Goal: Browse casually: Explore the website without a specific task or goal

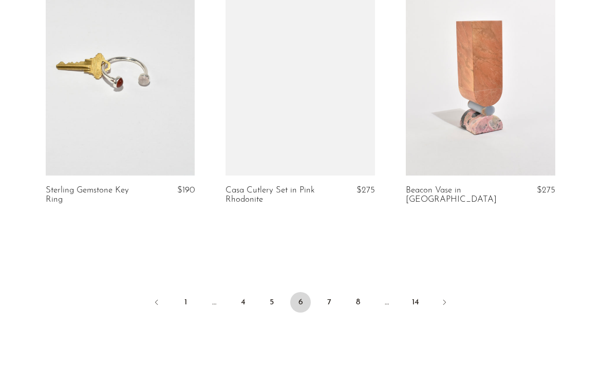
scroll to position [3005, 0]
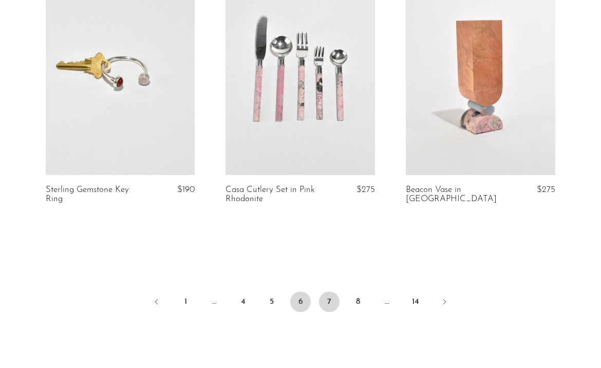
click at [323, 304] on link "7" at bounding box center [329, 302] width 21 height 21
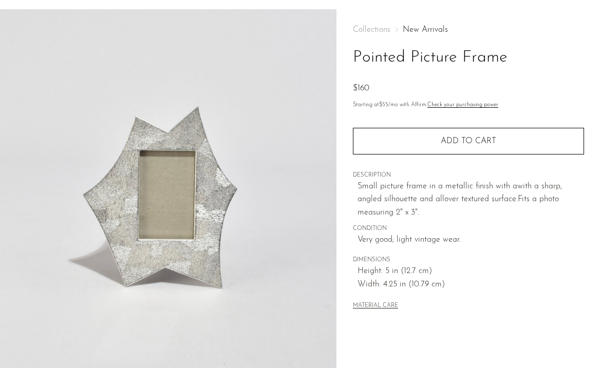
scroll to position [40, 0]
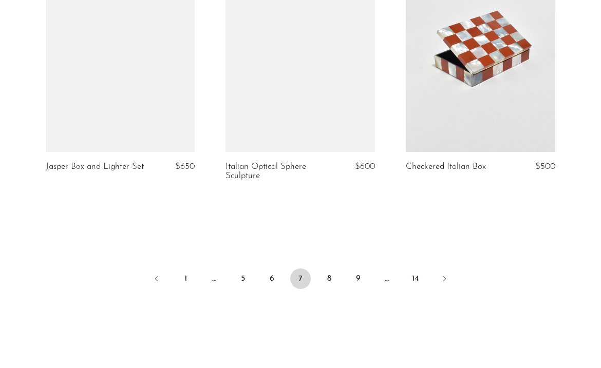
scroll to position [3124, 0]
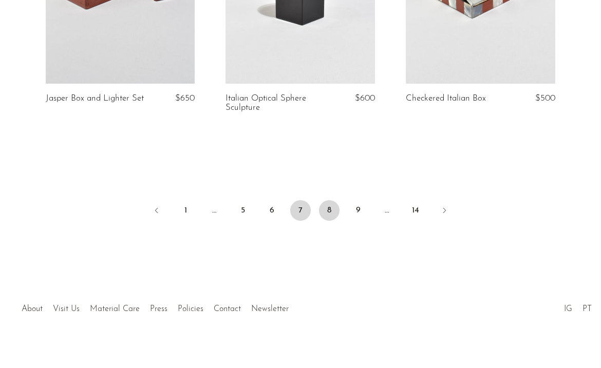
click at [328, 203] on link "8" at bounding box center [329, 210] width 21 height 21
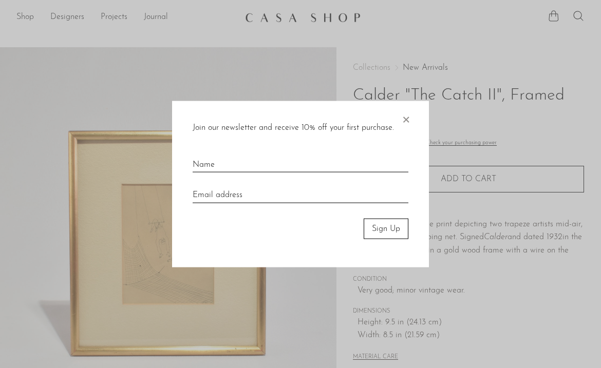
click at [404, 122] on span "×" at bounding box center [406, 117] width 10 height 33
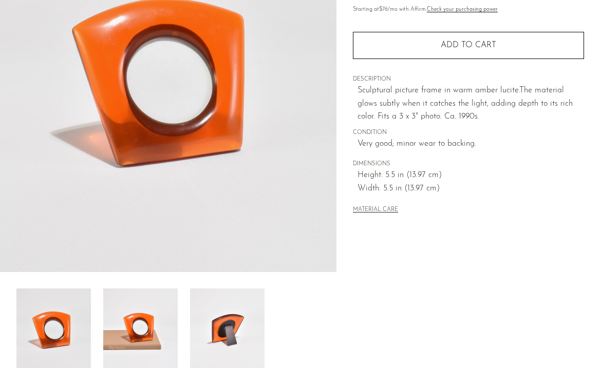
scroll to position [161, 0]
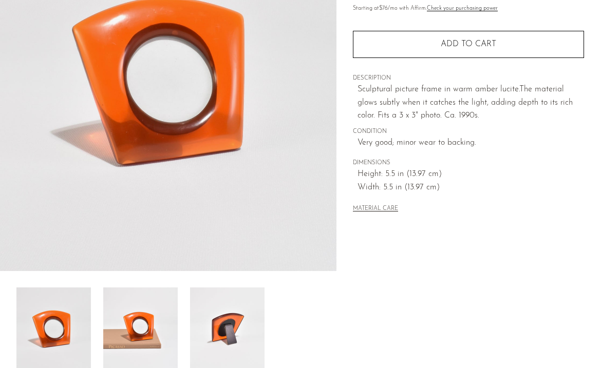
click at [212, 328] on img at bounding box center [227, 329] width 74 height 82
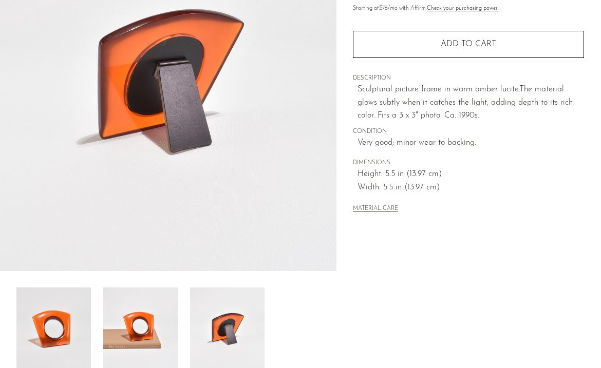
click at [135, 332] on img at bounding box center [140, 329] width 74 height 82
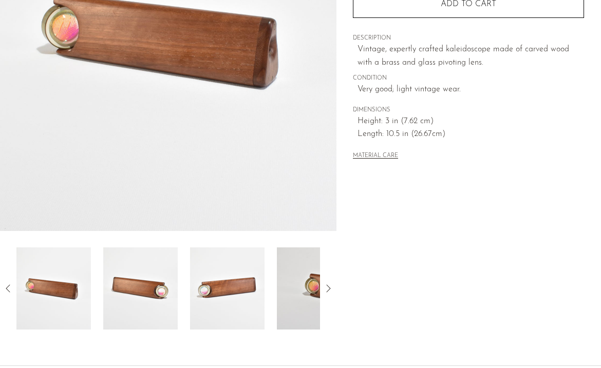
scroll to position [200, 0]
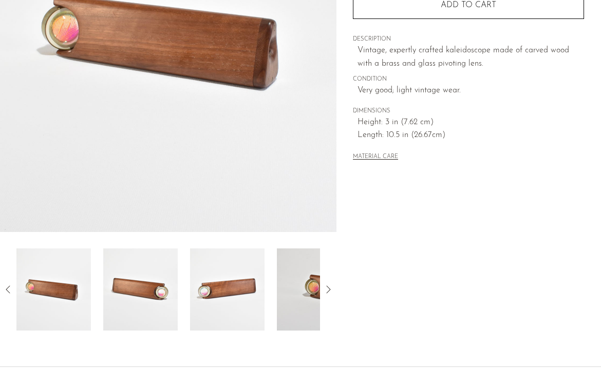
click at [306, 272] on img at bounding box center [314, 290] width 74 height 82
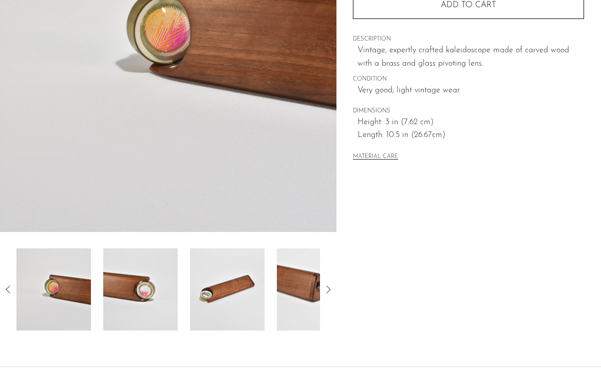
click at [330, 288] on icon at bounding box center [328, 289] width 12 height 12
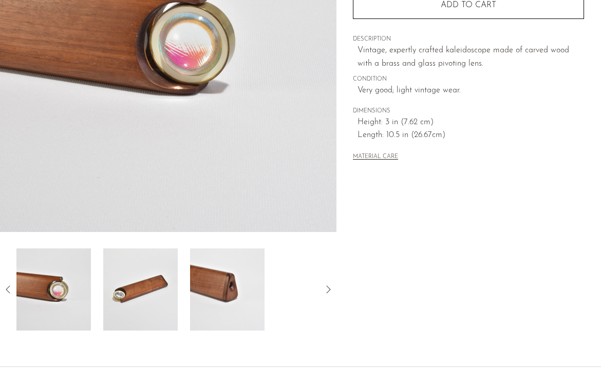
click at [211, 293] on img at bounding box center [227, 290] width 74 height 82
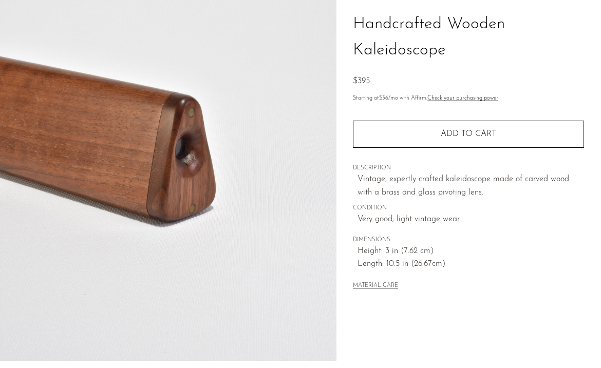
scroll to position [60, 0]
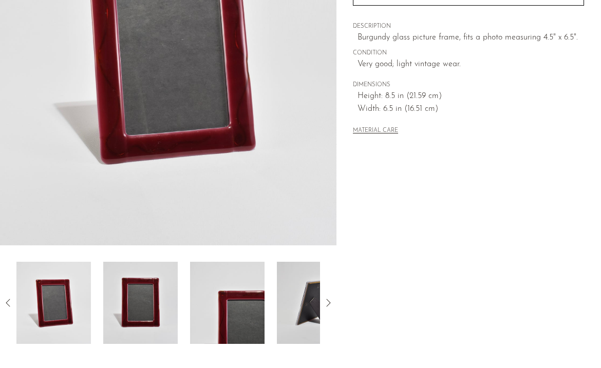
scroll to position [192, 0]
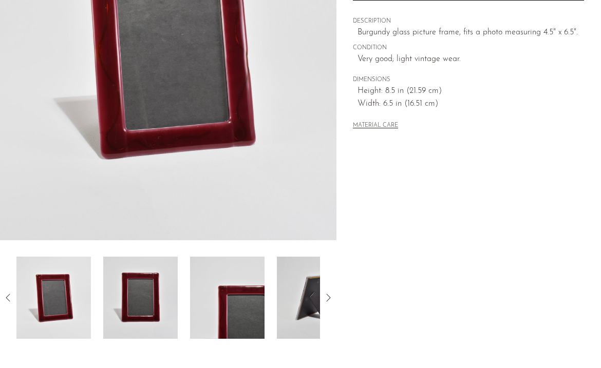
click at [218, 294] on img at bounding box center [227, 298] width 74 height 82
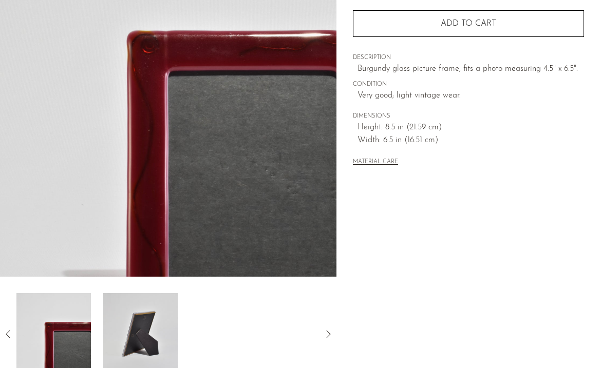
scroll to position [139, 0]
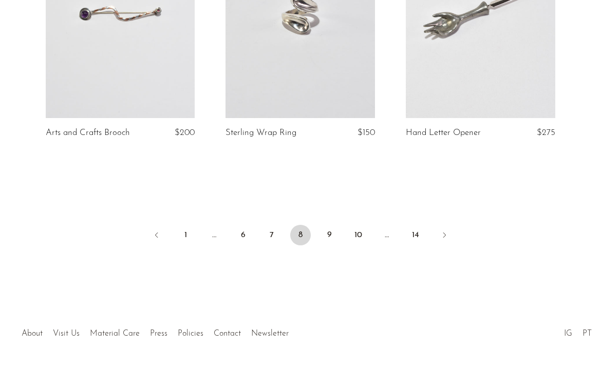
scroll to position [3043, 0]
click at [328, 227] on link "9" at bounding box center [329, 234] width 21 height 21
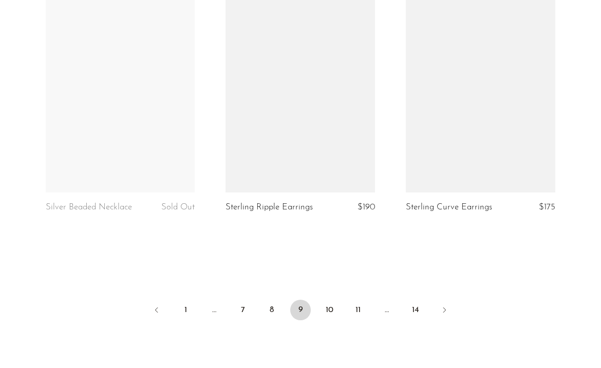
scroll to position [2979, 0]
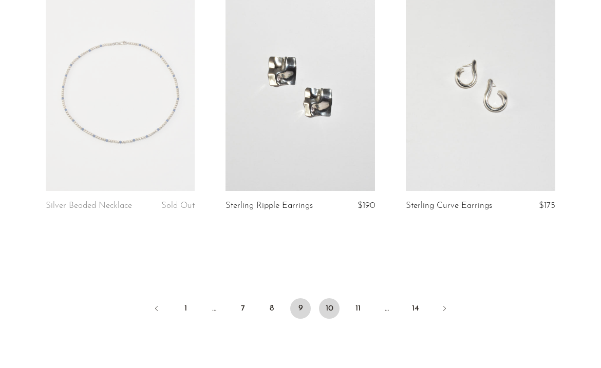
click at [330, 311] on link "10" at bounding box center [329, 308] width 21 height 21
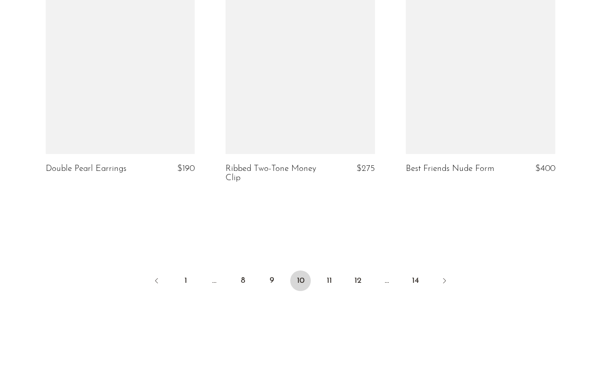
scroll to position [3044, 0]
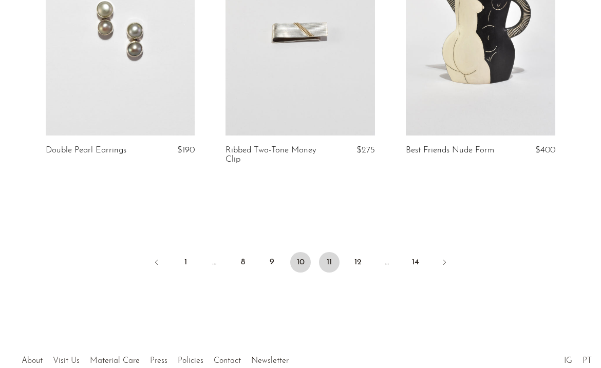
click at [328, 267] on link "11" at bounding box center [329, 262] width 21 height 21
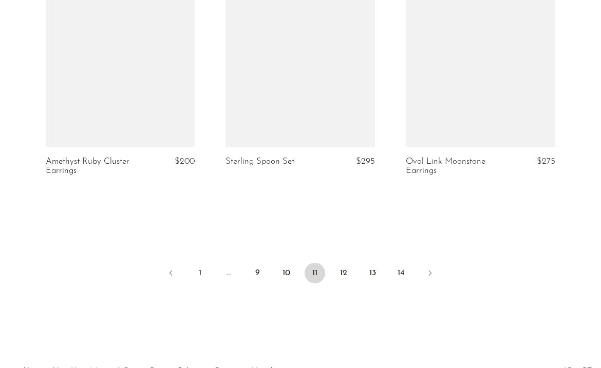
scroll to position [3053, 0]
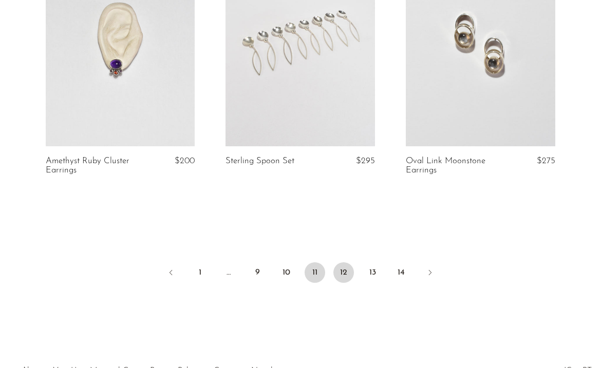
click at [343, 276] on link "12" at bounding box center [343, 272] width 21 height 21
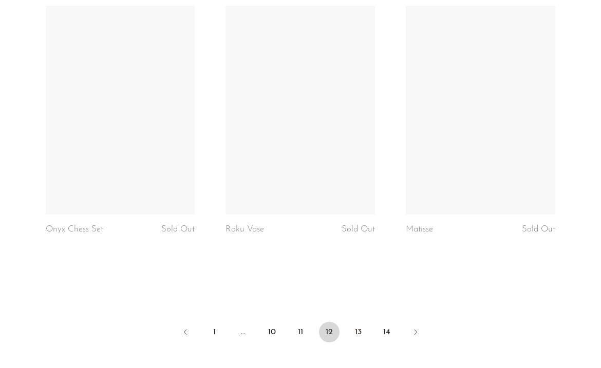
scroll to position [3086, 0]
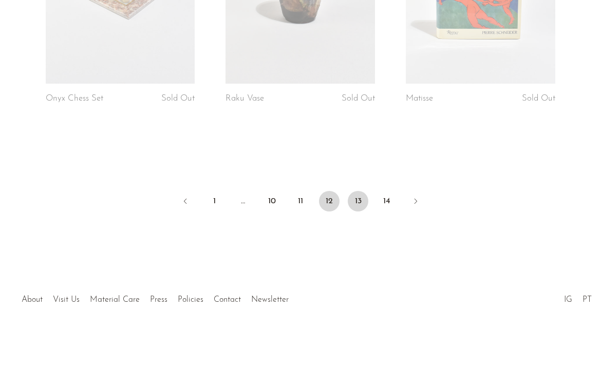
click at [364, 202] on link "13" at bounding box center [358, 201] width 21 height 21
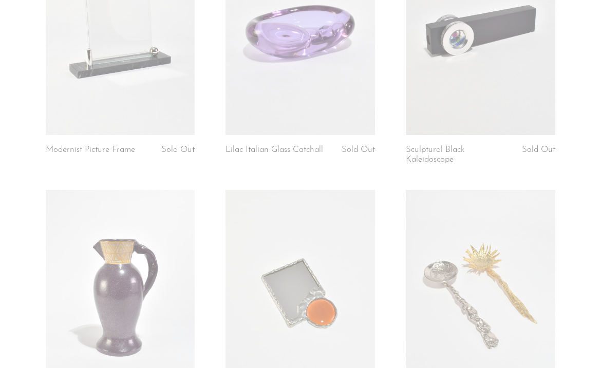
scroll to position [951, 0]
